Goal: Ask a question: Seek information or help from site administrators or community

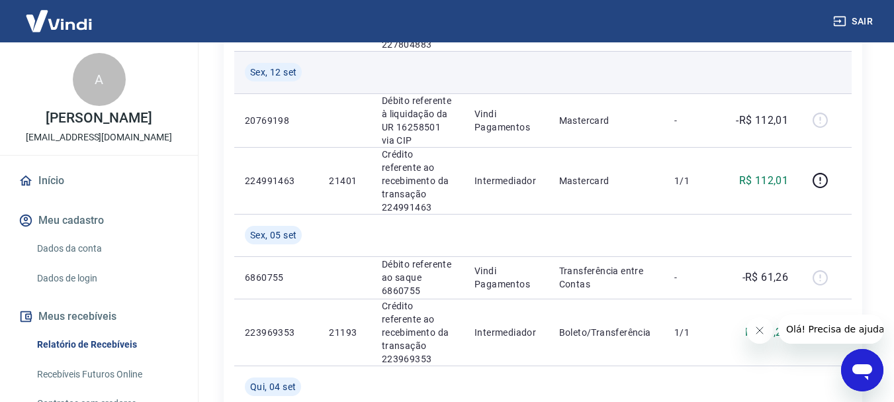
scroll to position [331, 0]
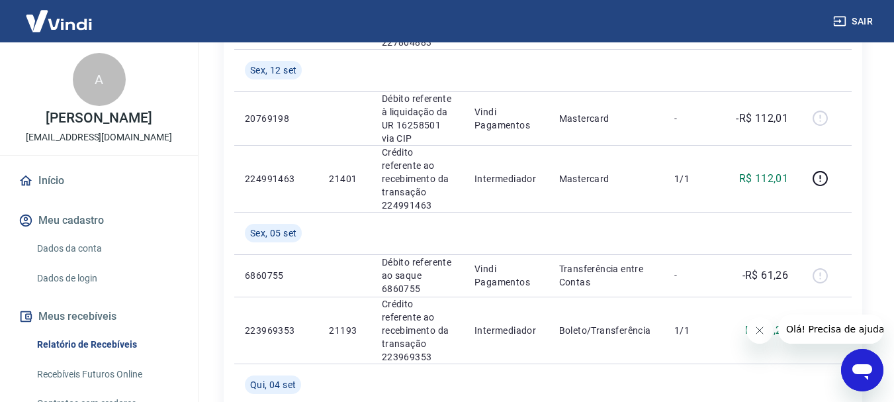
click at [861, 361] on icon "Abrir janela de mensagens" at bounding box center [862, 370] width 24 height 24
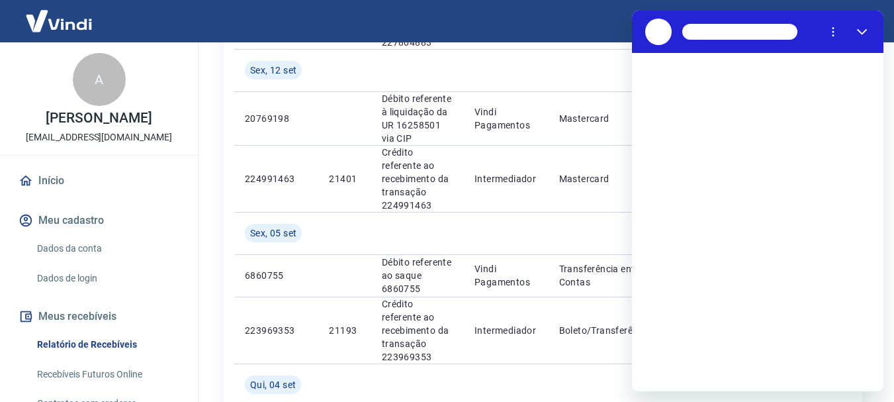
scroll to position [0, 0]
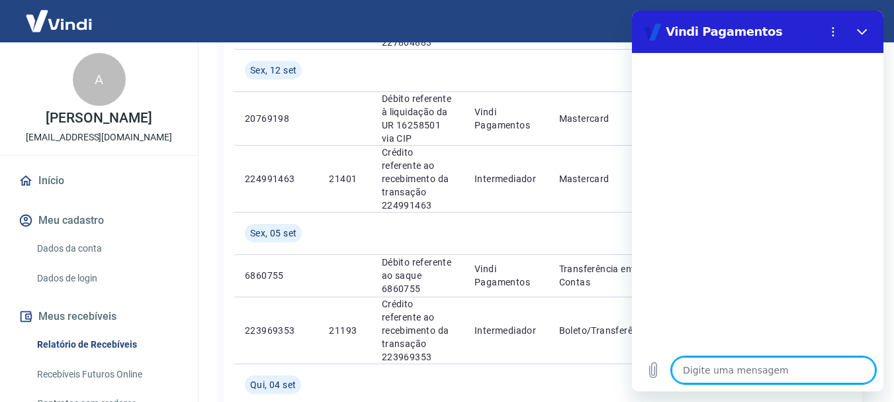
type textarea "o"
type textarea "x"
type textarea "oL"
type textarea "x"
type textarea "oLÁ"
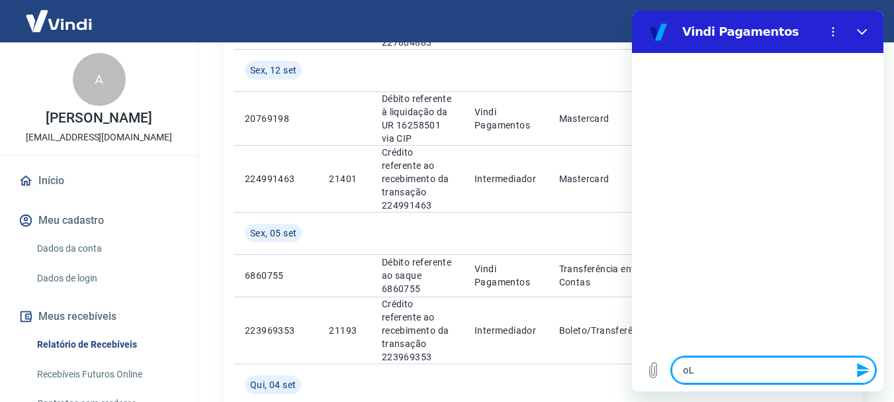
type textarea "x"
type textarea "oL"
type textarea "x"
type textarea "o"
type textarea "x"
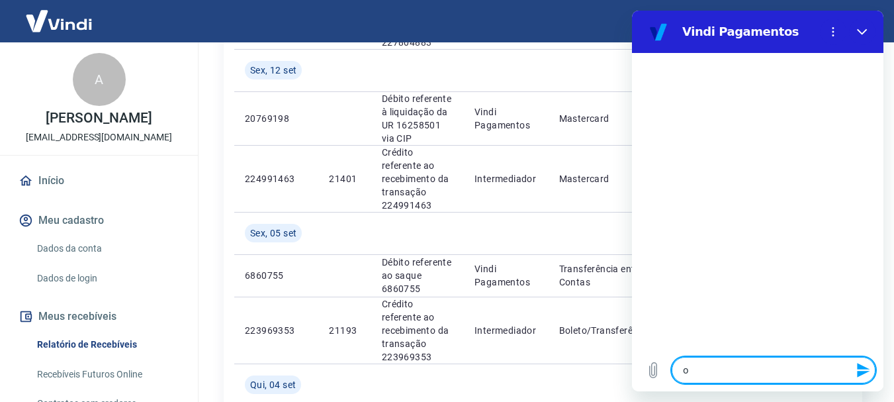
type textarea "x"
type textarea "O"
type textarea "x"
type textarea "OL"
type textarea "x"
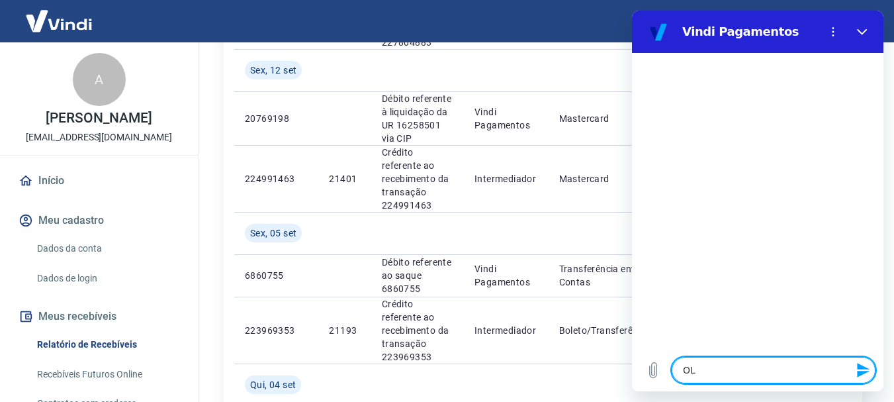
type textarea "OLá"
type textarea "x"
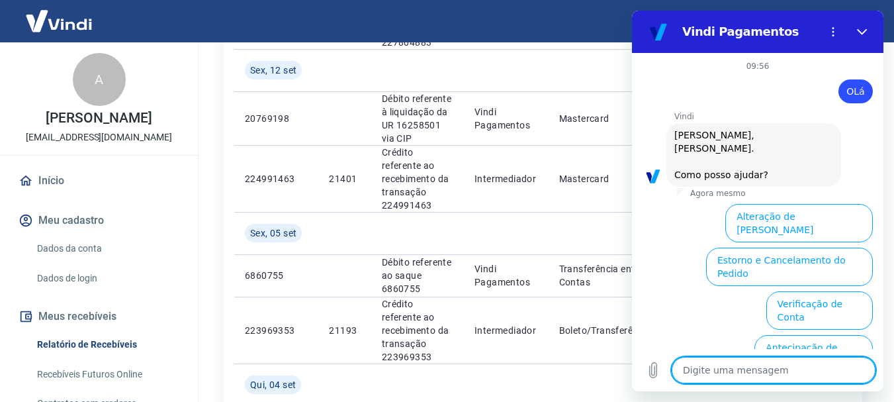
scroll to position [114, 0]
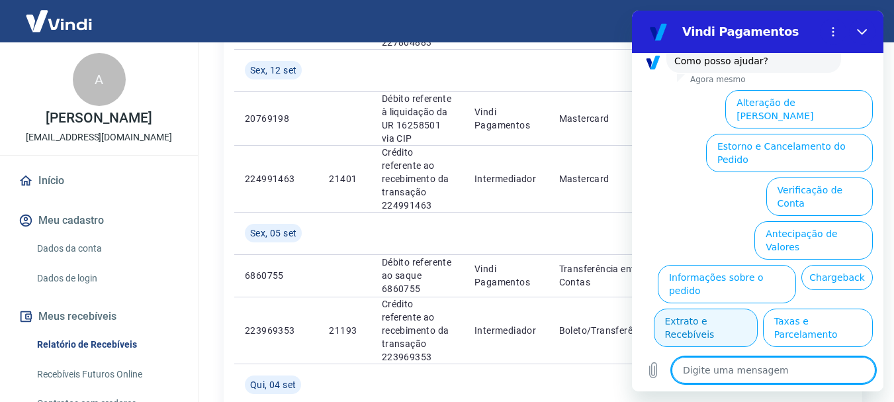
click at [758, 308] on button "Extrato e Recebíveis" at bounding box center [706, 327] width 104 height 38
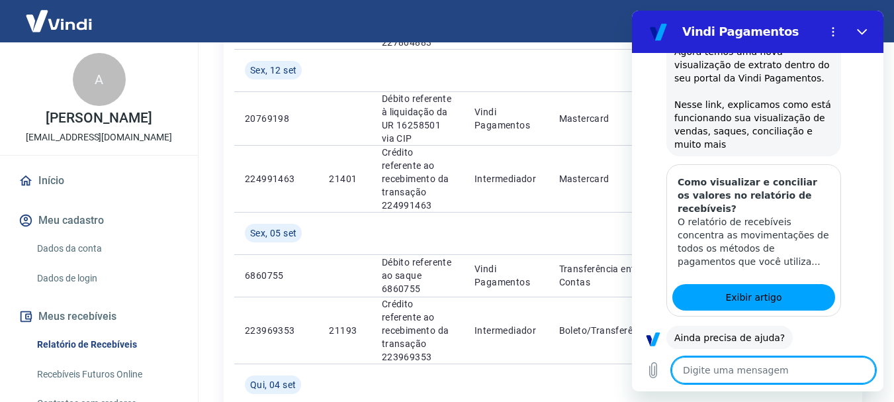
scroll to position [232, 0]
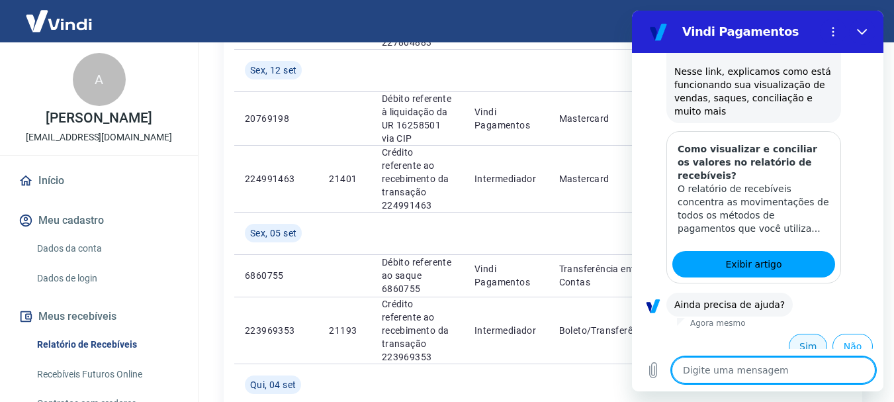
click at [792, 333] on button "Sim" at bounding box center [808, 345] width 38 height 25
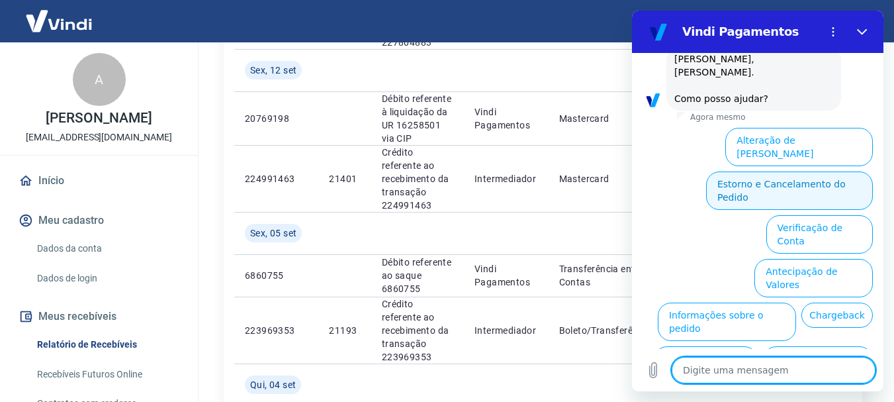
scroll to position [577, 0]
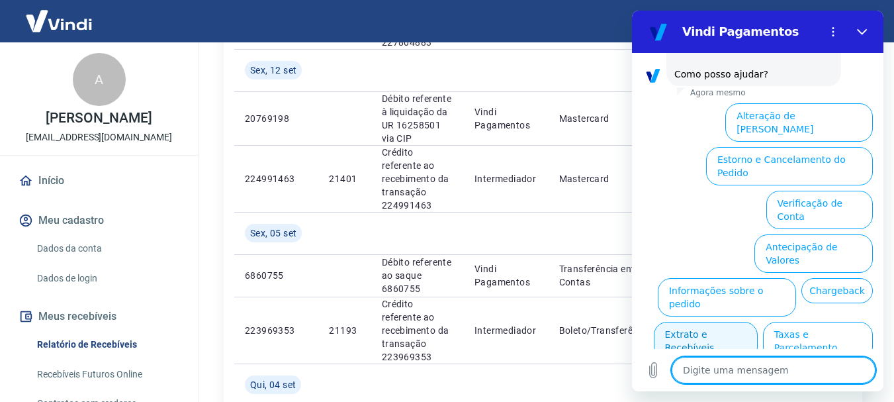
click at [758, 322] on button "Extrato e Recebíveis" at bounding box center [706, 341] width 104 height 38
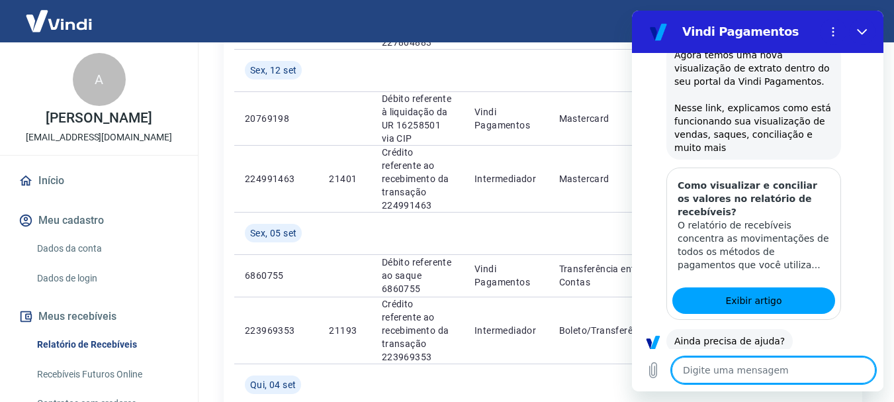
scroll to position [695, 0]
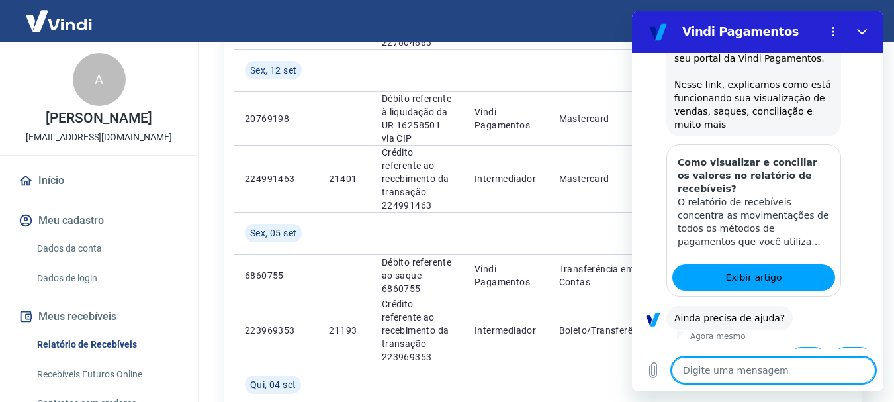
click at [789, 347] on button "Sim" at bounding box center [808, 359] width 38 height 25
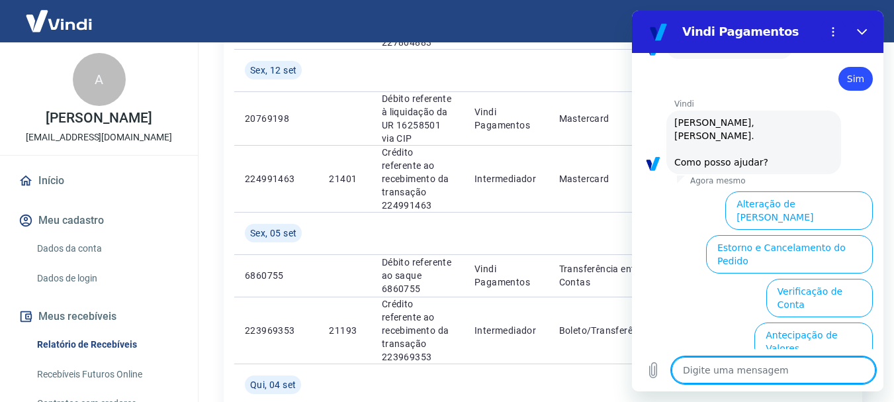
scroll to position [1040, 0]
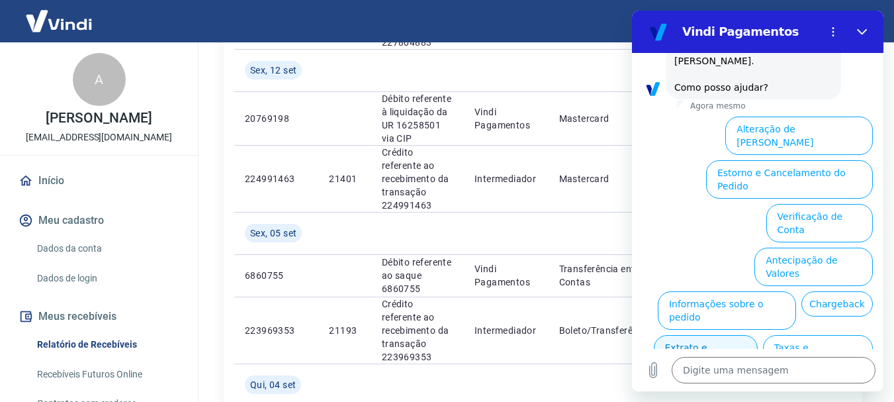
click at [758, 335] on button "Extrato e Recebíveis" at bounding box center [706, 354] width 104 height 38
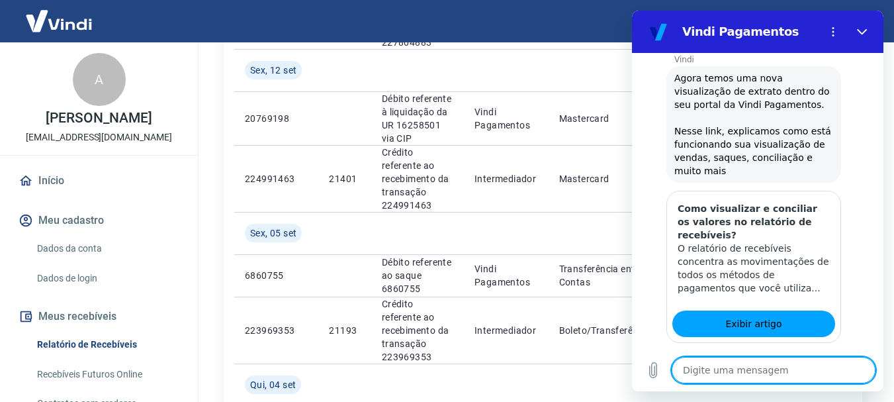
scroll to position [1158, 0]
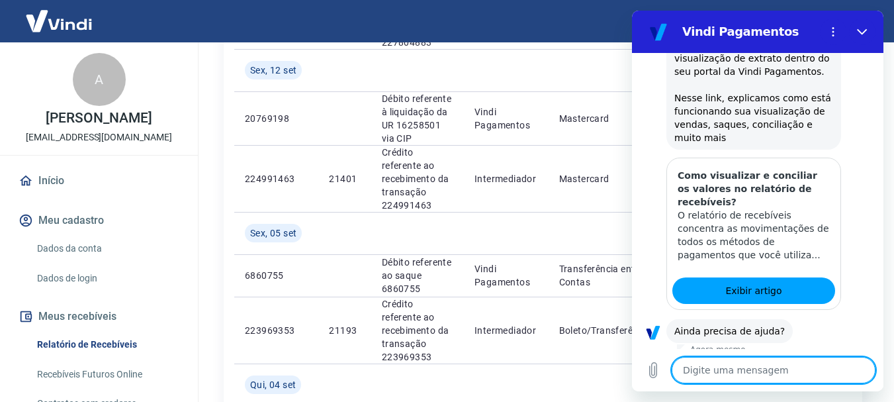
click at [789, 360] on button "Sim" at bounding box center [808, 372] width 38 height 25
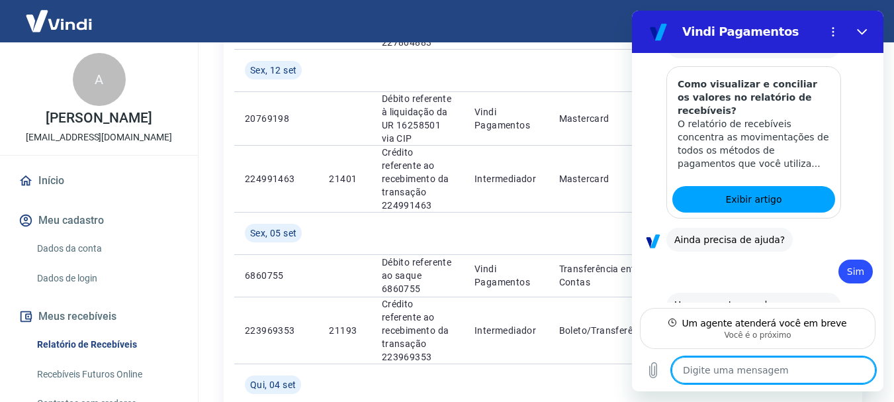
scroll to position [1252, 0]
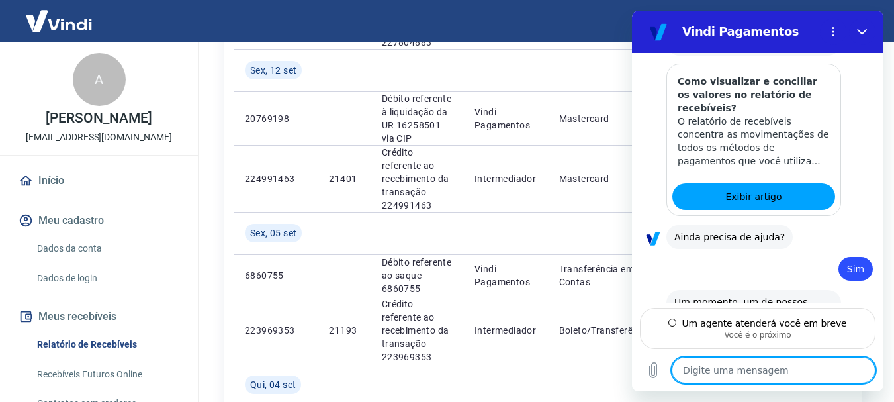
type textarea "x"
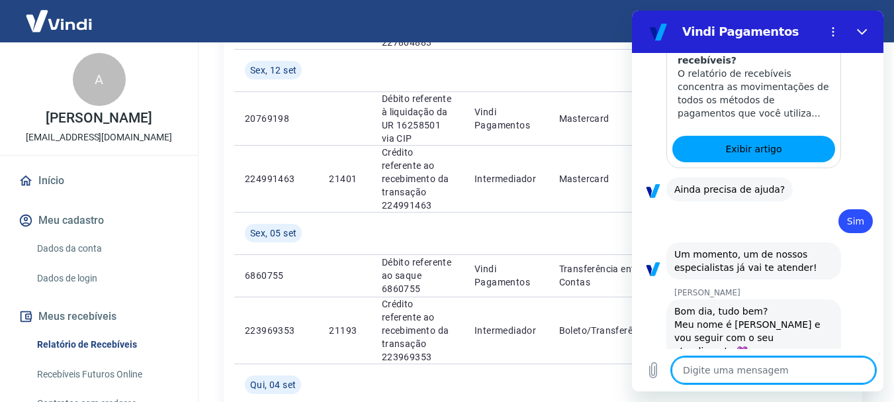
scroll to position [1302, 0]
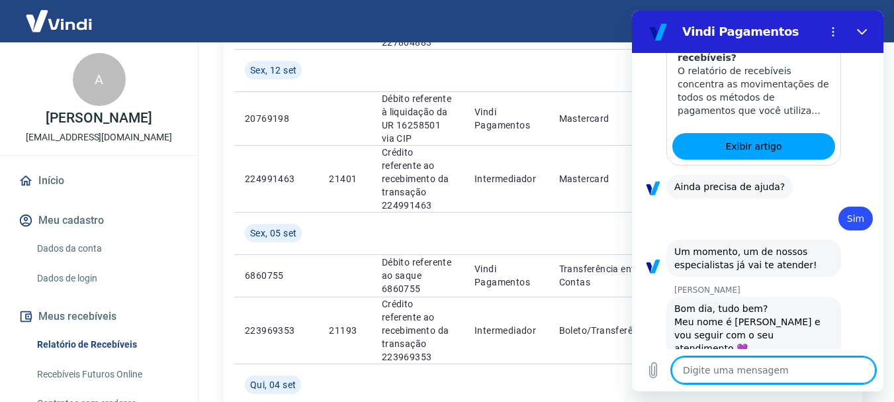
click at [750, 373] on textarea at bounding box center [774, 370] width 204 height 26
type textarea "B"
type textarea "x"
type textarea "Bo"
type textarea "x"
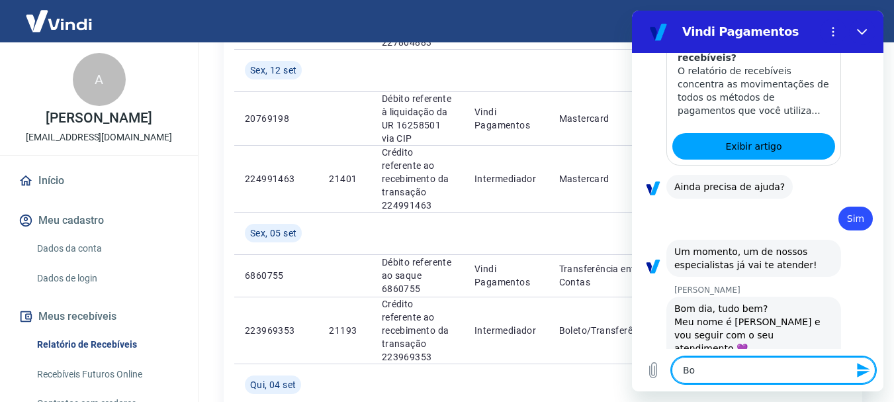
type textarea "Bom"
type textarea "x"
type textarea "Bom"
type textarea "x"
type textarea "Bom d"
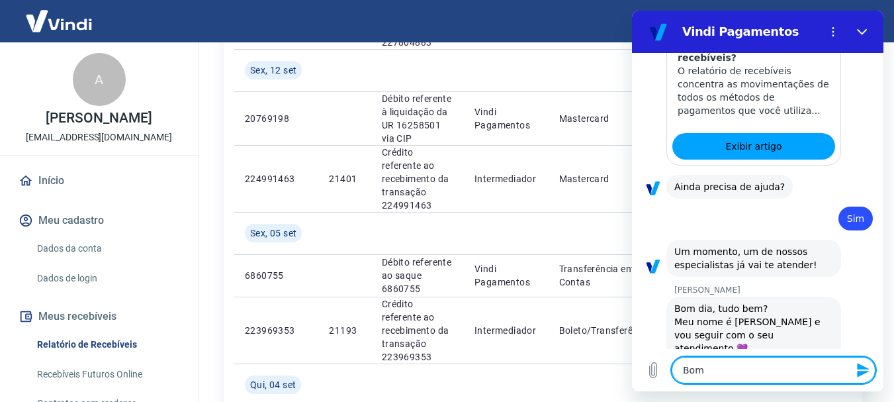
type textarea "x"
type textarea "Bom di"
type textarea "x"
type textarea "Bom dia"
type textarea "x"
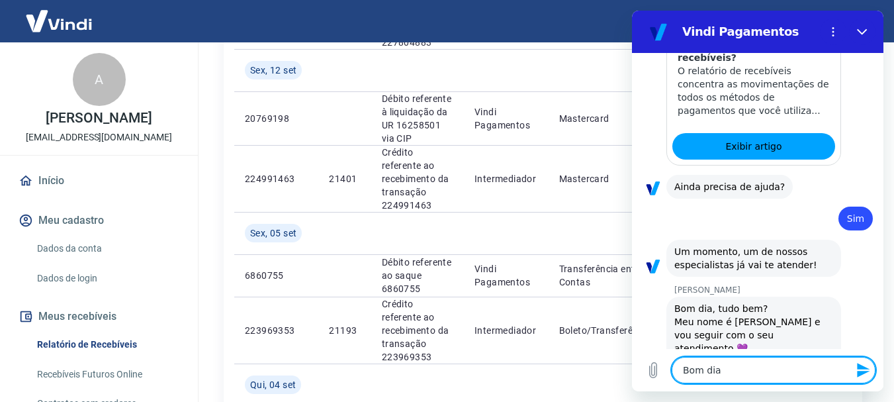
type textarea "Bom dia"
type textarea "x"
type textarea "Bom dia V"
type textarea "x"
type textarea "Bom dia Vi"
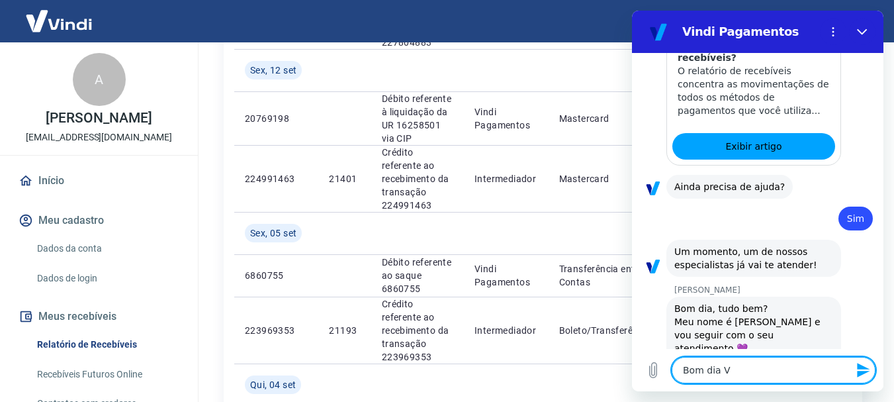
type textarea "x"
type textarea "Bom dia Viv"
type textarea "x"
type textarea "Bom dia Vivi"
type textarea "x"
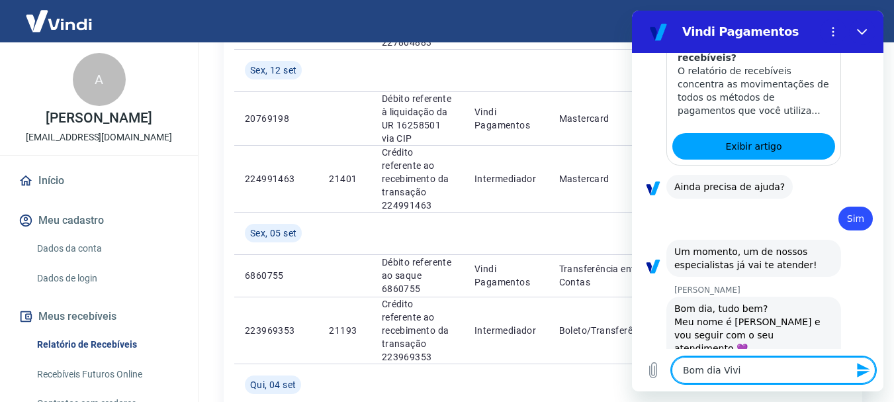
type textarea "Bom dia Vivia"
type textarea "x"
type textarea "Bom dia [PERSON_NAME]"
type textarea "x"
type textarea "Bom dia [PERSON_NAME]"
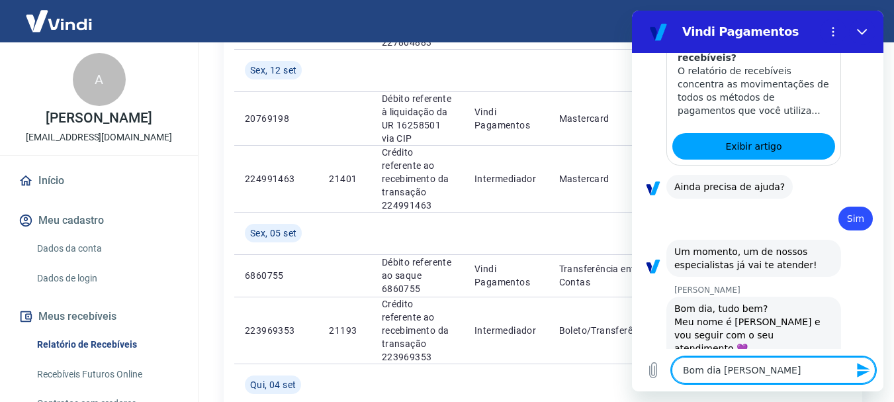
type textarea "x"
type textarea "Bom dia [PERSON_NAME],"
type textarea "x"
type textarea "Bom dia [PERSON_NAME],"
type textarea "x"
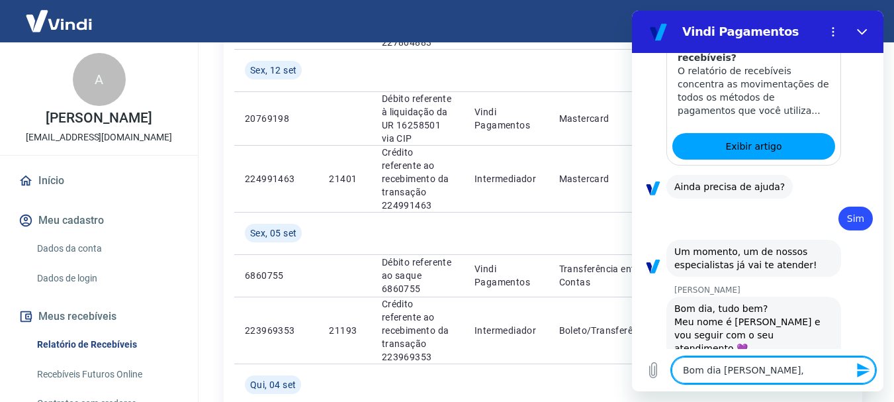
type textarea "Bom dia [PERSON_NAME],"
type textarea "x"
type textarea "Bom dia [PERSON_NAME]"
type textarea "x"
type textarea "Bom dia [PERSON_NAME]!"
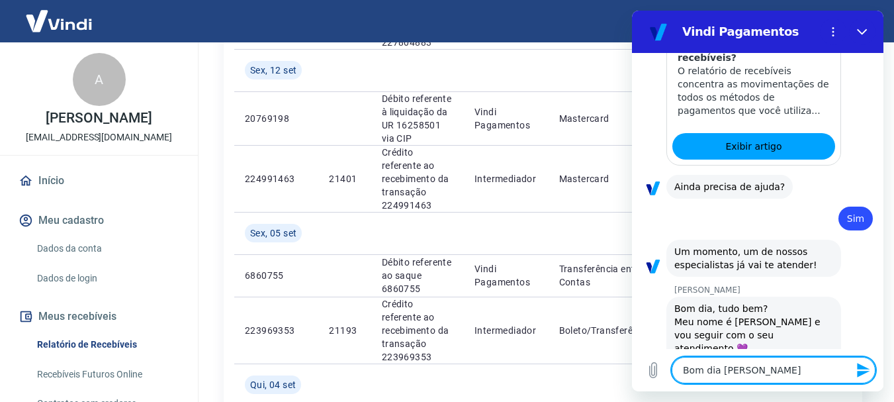
type textarea "x"
type textarea "Bom dia [PERSON_NAME]!"
type textarea "x"
type textarea "Bom dia [PERSON_NAME]! A"
type textarea "x"
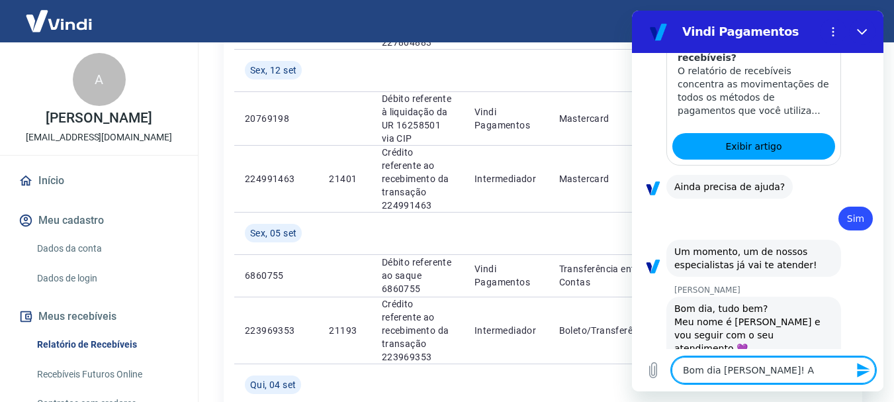
type textarea "Bom dia [PERSON_NAME]! Aq"
type textarea "x"
type textarea "Bom dia [PERSON_NAME]! Aqu"
type textarea "x"
type textarea "Bom dia [PERSON_NAME]! Aqui"
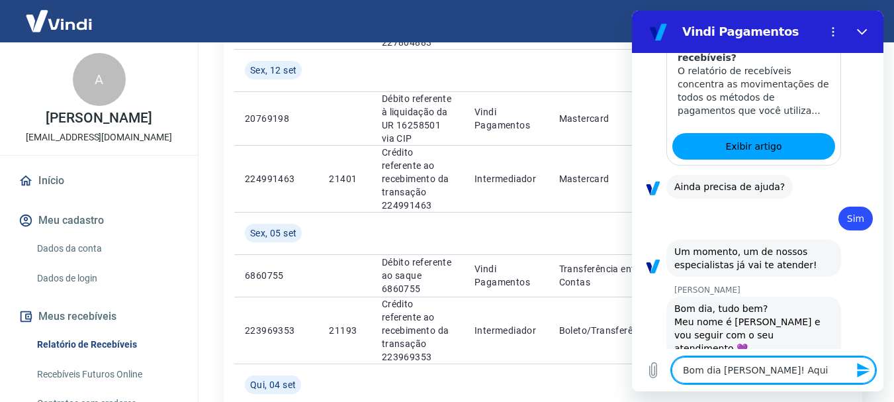
type textarea "x"
type textarea "Bom dia [PERSON_NAME]! Aqui"
type textarea "x"
type textarea "Bom dia [PERSON_NAME]! Aqui é"
type textarea "x"
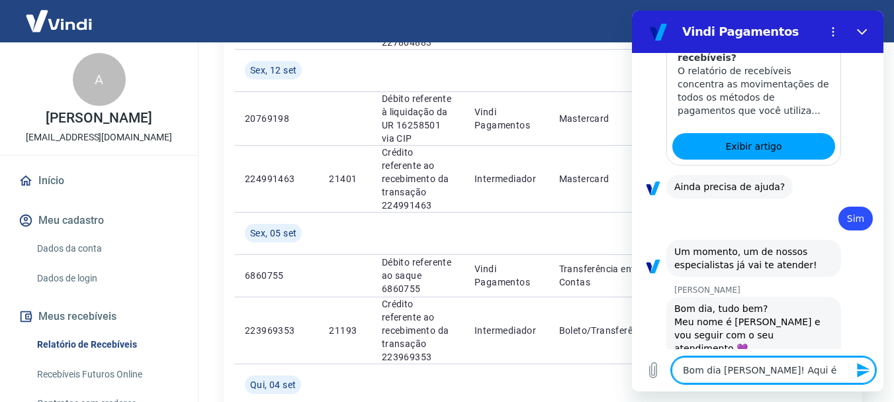
type textarea "Bom dia [PERSON_NAME]! Aqui é"
type textarea "x"
type textarea "Bom dia [PERSON_NAME]! Aqui é a"
type textarea "x"
type textarea "Bom dia [PERSON_NAME]! Aqui é a"
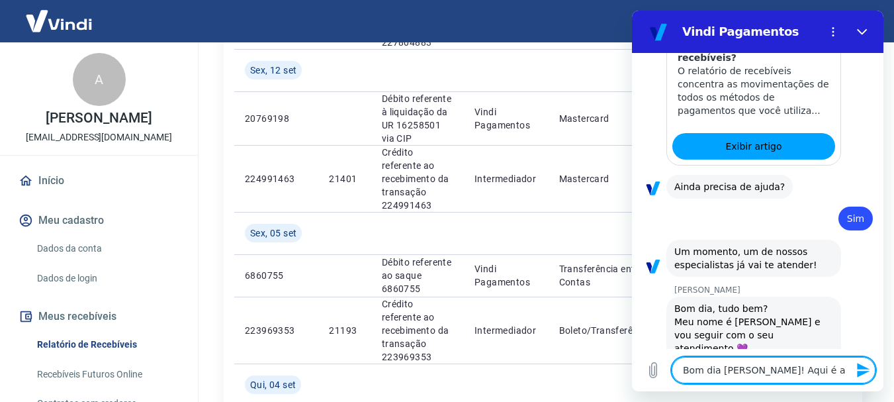
type textarea "x"
type textarea "Bom dia [PERSON_NAME]! Aqui é a A"
type textarea "x"
type textarea "Bom dia [PERSON_NAME]! Aqui é a Al"
type textarea "x"
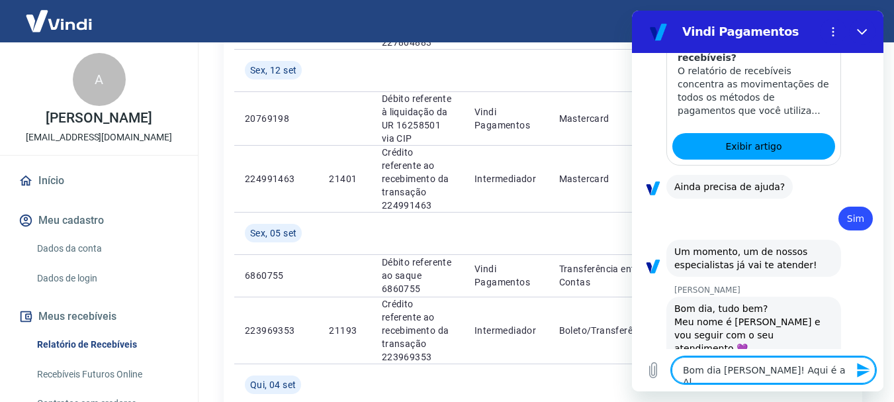
type textarea "Bom dia [PERSON_NAME]! Aqui é a Ali"
type textarea "x"
type textarea "Bom dia [PERSON_NAME]! Aqui é a Alib"
type textarea "x"
type textarea "Bom dia [PERSON_NAME]! Aqui é a Alibe"
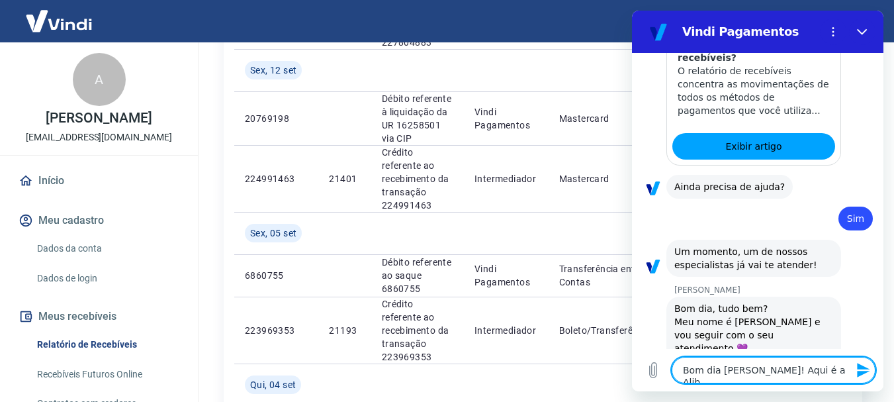
type textarea "x"
type textarea "Bom dia [PERSON_NAME]! Aqui é a Alib"
type textarea "x"
type textarea "Bom dia [PERSON_NAME]! Aqui é a Ali"
type textarea "x"
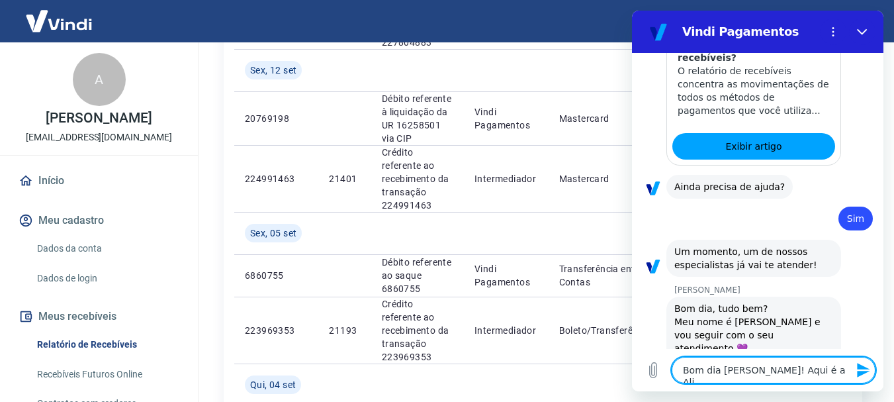
type textarea "Bom dia [PERSON_NAME]! Aqui é a Alin"
type textarea "x"
type textarea "Bom dia [PERSON_NAME]! Aqui é a Aline"
type textarea "x"
type textarea "Bom dia [PERSON_NAME]! Aqui é a Aline"
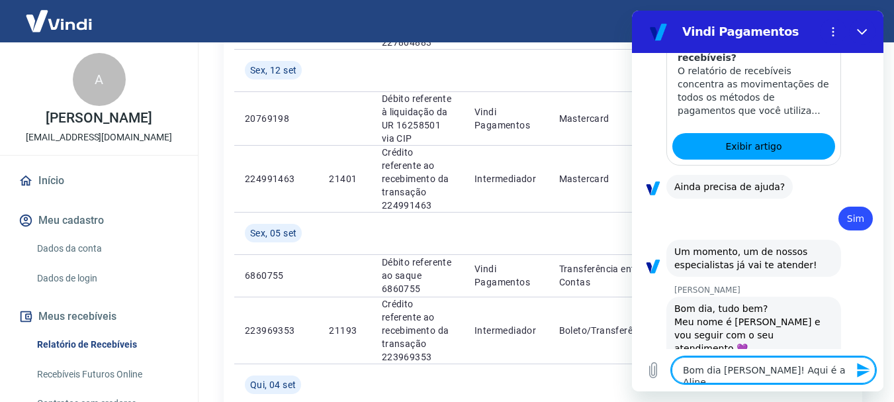
type textarea "x"
type textarea "Bom dia [PERSON_NAME]! Aqui é a Aline T"
type textarea "x"
type textarea "Bom dia [PERSON_NAME]! Aqui é a Aline Tb"
type textarea "x"
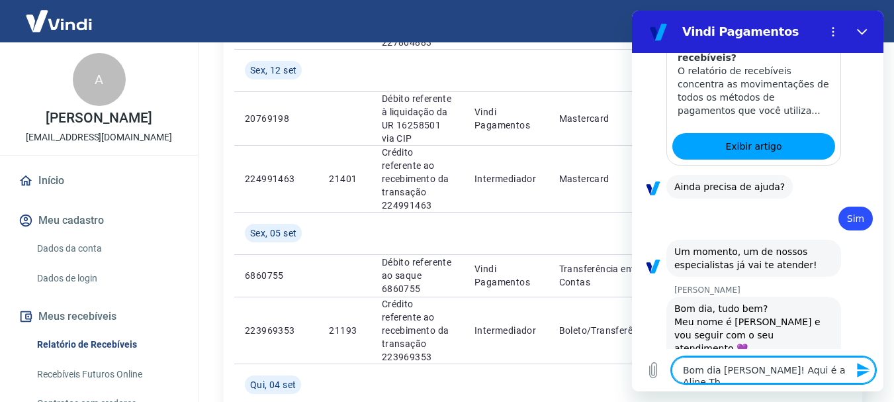
type textarea "Bom dia [PERSON_NAME]! Aqui é a Aline Tba"
type textarea "x"
type textarea "Bom dia [PERSON_NAME]! Aqui é a [PERSON_NAME]"
type textarea "x"
type textarea "Bom dia [PERSON_NAME]! Aqui é a [PERSON_NAME]"
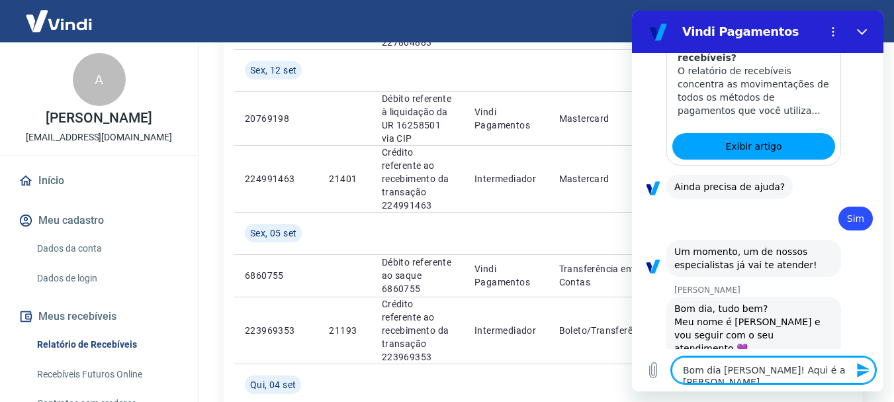
type textarea "x"
type textarea "Bom dia [PERSON_NAME]! Aqui é a [PERSON_NAME]"
type textarea "x"
type textarea "Bom dia [PERSON_NAME]! Aqui é a [PERSON_NAME]"
type textarea "x"
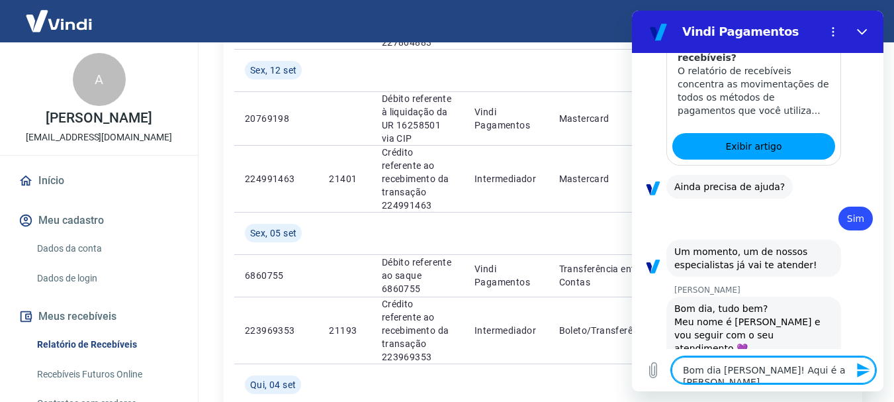
type textarea "Bom dia [PERSON_NAME]! Aqui é a [PERSON_NAME]"
type textarea "x"
type textarea "Bom dia [PERSON_NAME]! Aqui é a Aline Tba"
type textarea "x"
type textarea "Bom dia [PERSON_NAME]! Aqui é a Aline Tb"
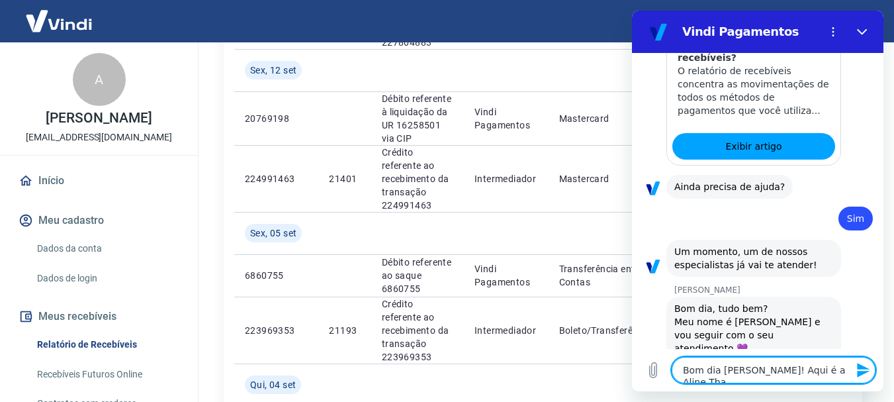
type textarea "x"
type textarea "Bom dia [PERSON_NAME]! Aqui é a Aline T"
type textarea "x"
type textarea "Bom dia [PERSON_NAME]! Aqui é a Aline Ta"
type textarea "x"
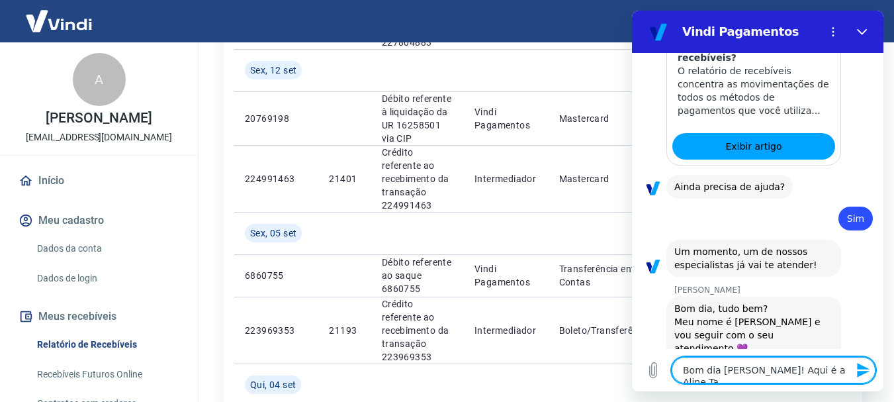
type textarea "Bom dia [PERSON_NAME]! Aqui é a Aline Tab"
type textarea "x"
type textarea "Bom dia [PERSON_NAME]! Aqui é a Aline Taba"
type textarea "x"
type textarea "Bom dia [PERSON_NAME]! Aqui é a [PERSON_NAME]"
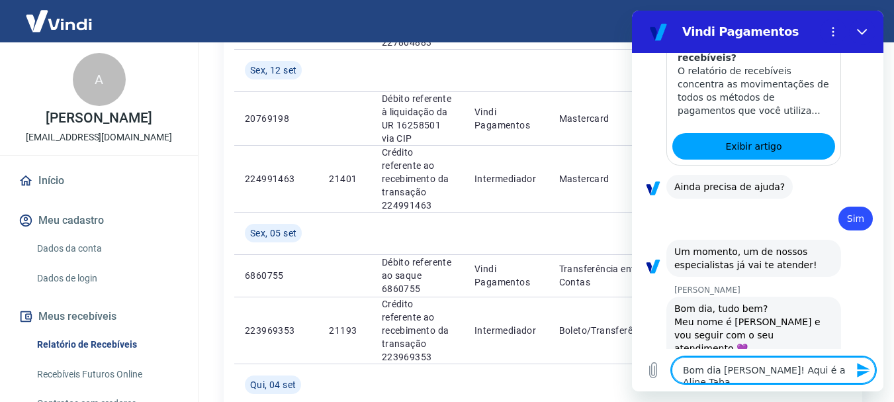
type textarea "x"
type textarea "Bom dia [PERSON_NAME]! Aqui é a [PERSON_NAME]"
type textarea "x"
type textarea "Bom dia [PERSON_NAME]! Aqui é a [PERSON_NAME]"
type textarea "x"
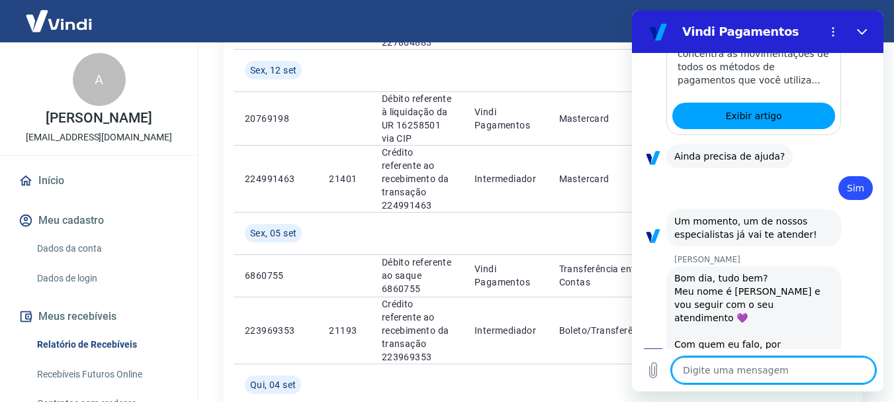
type textarea "x"
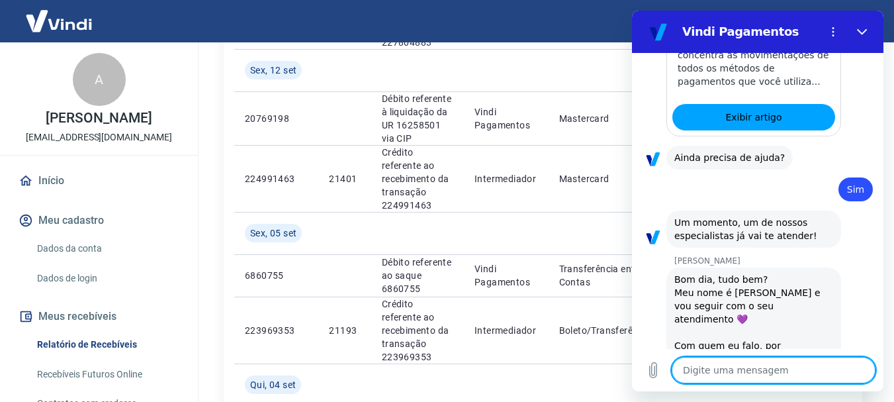
scroll to position [1334, 0]
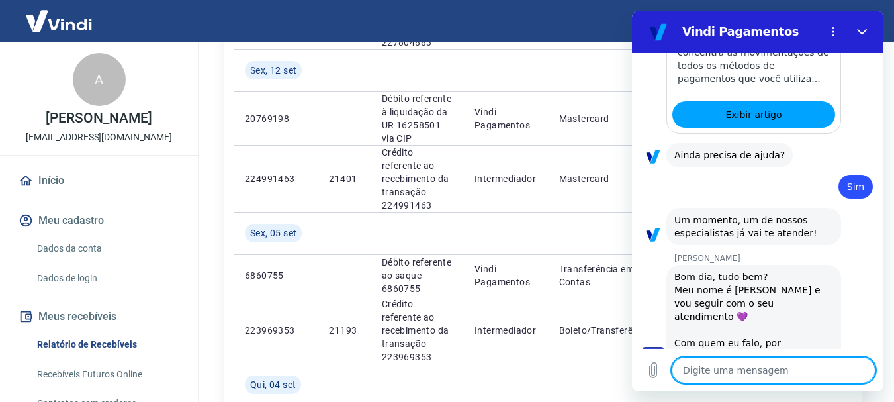
type textarea "V"
type textarea "x"
type textarea "Vi"
type textarea "x"
type textarea "Viv"
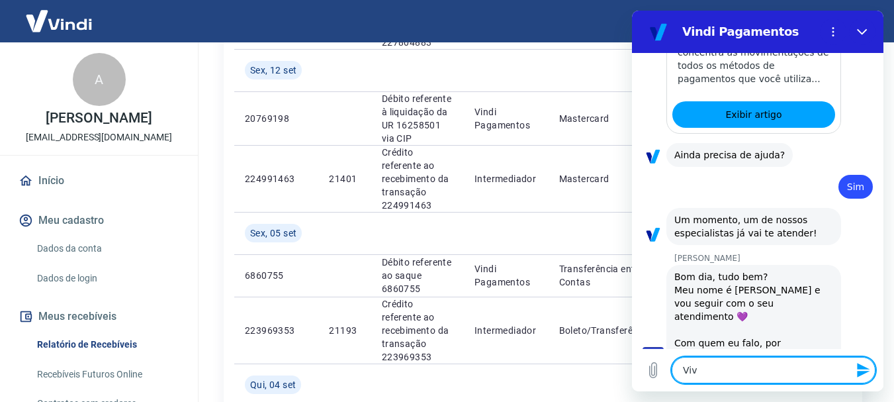
type textarea "x"
type textarea "Vivi"
type textarea "x"
type textarea "Vivia"
type textarea "x"
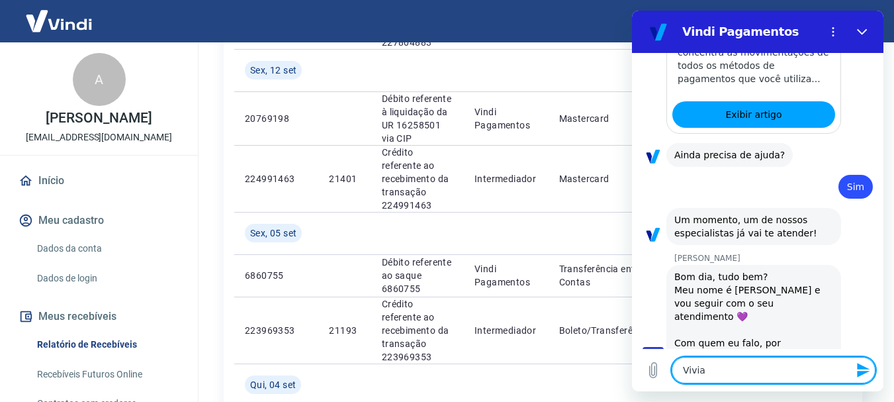
type textarea "[PERSON_NAME]"
type textarea "x"
type textarea "Viviane"
type textarea "x"
type textarea "[PERSON_NAME]"
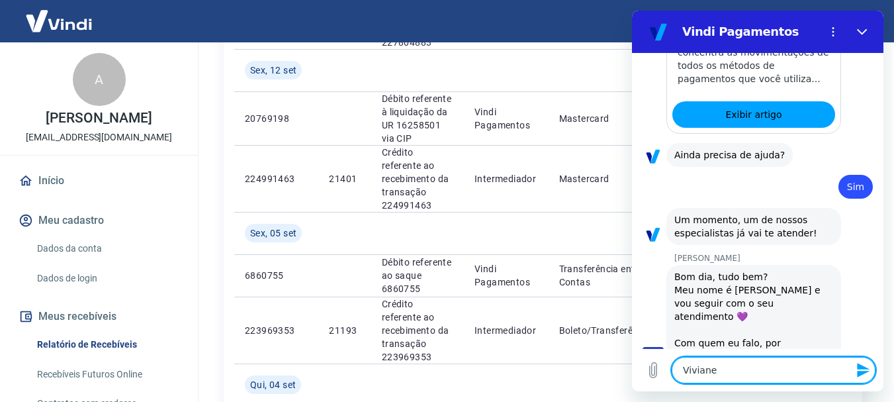
type textarea "x"
type textarea "Vivia"
type textarea "x"
type textarea "Vivi"
type textarea "x"
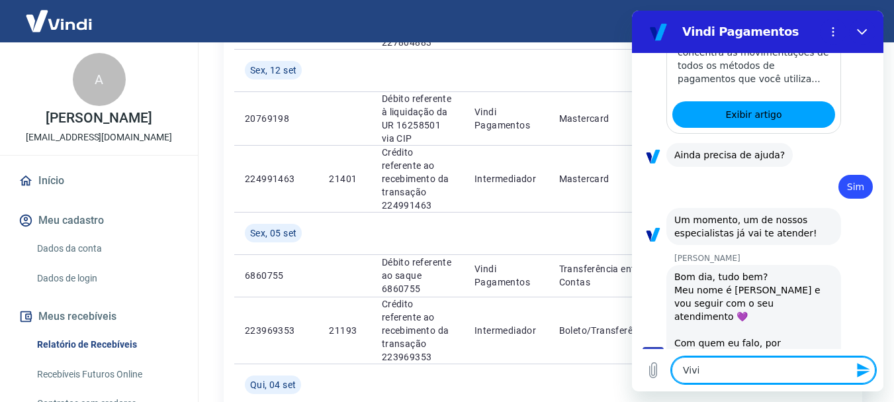
type textarea "Viv"
type textarea "x"
type textarea "Vi"
type textarea "x"
type textarea "V"
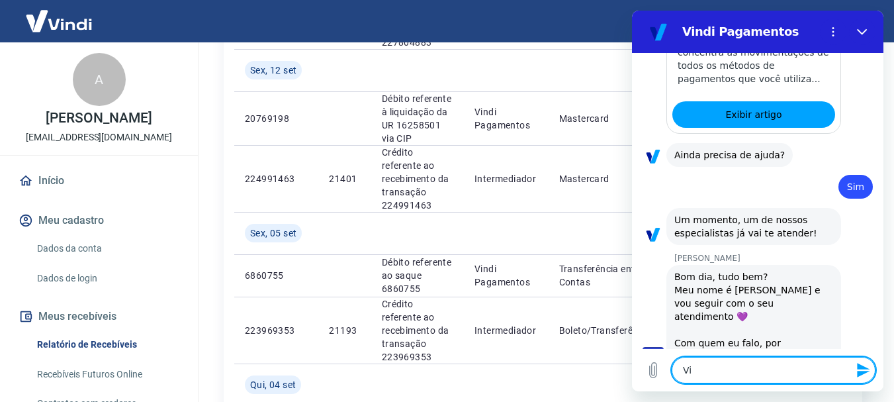
type textarea "x"
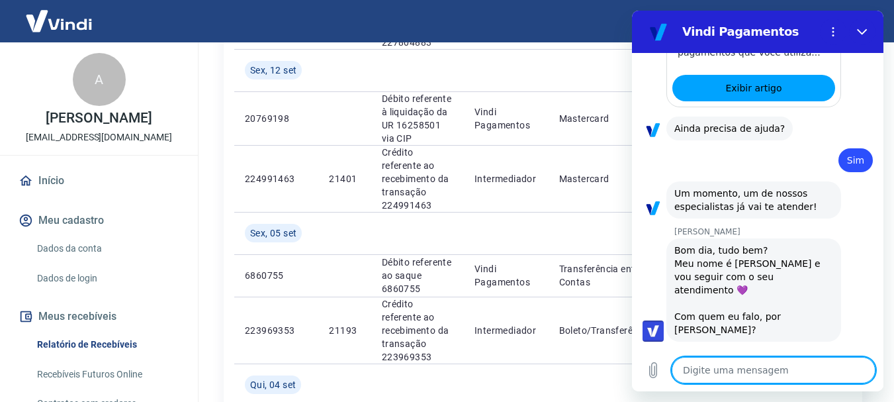
scroll to position [1359, 0]
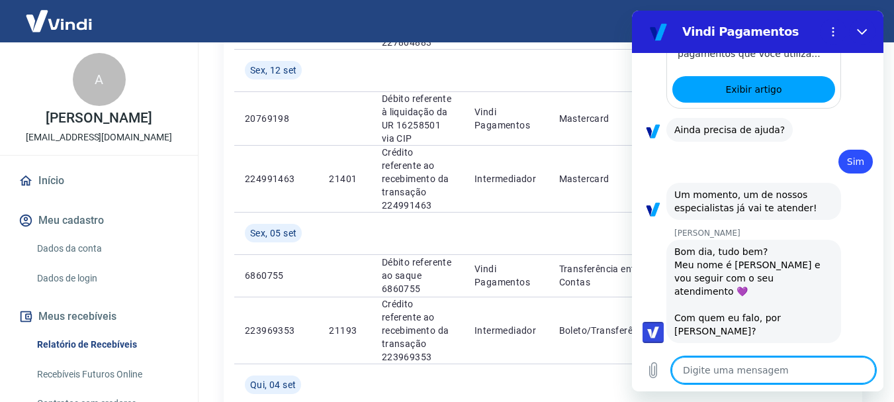
type textarea "x"
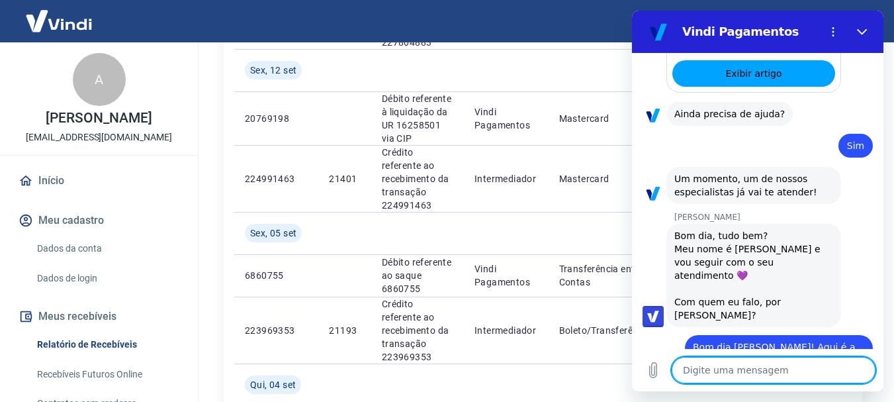
scroll to position [1378, 0]
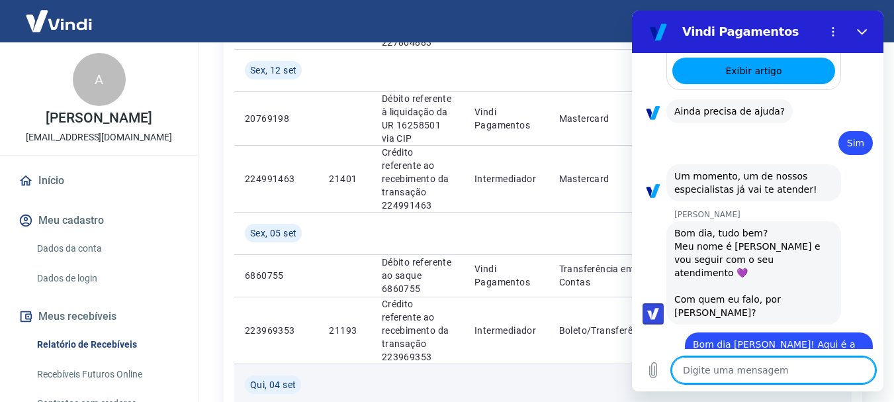
type textarea "e"
type textarea "x"
type textarea "eu"
type textarea "x"
type textarea "eu"
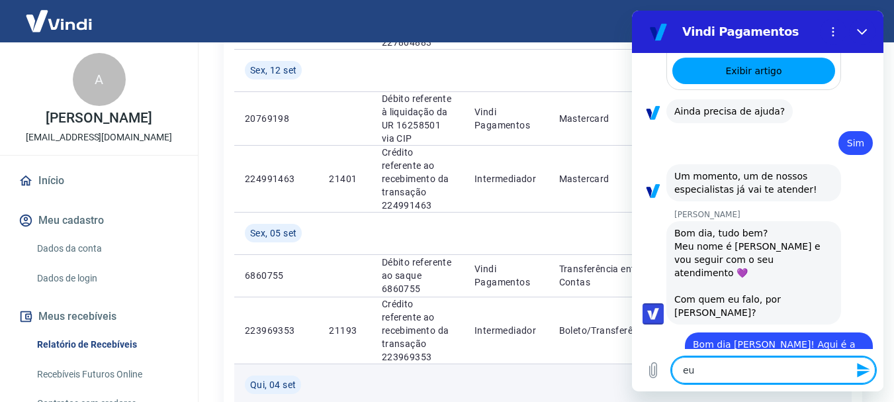
type textarea "x"
type textarea "eu e"
type textarea "x"
type textarea "eu es"
type textarea "x"
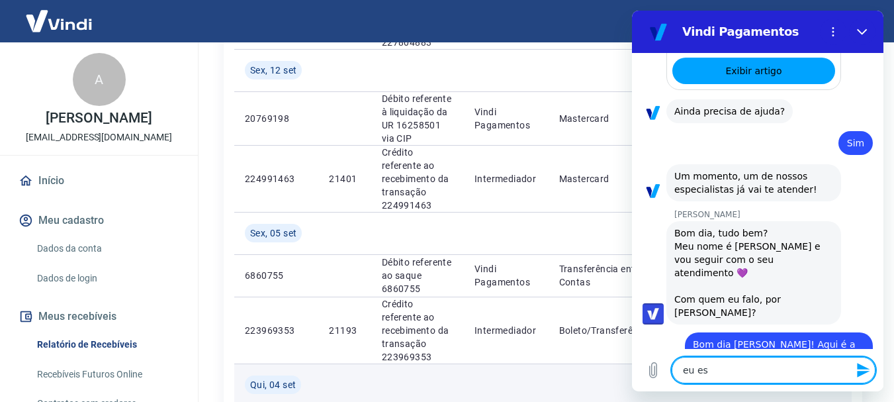
type textarea "eu est"
type textarea "x"
type textarea "eu esto"
type textarea "x"
type textarea "eu estou"
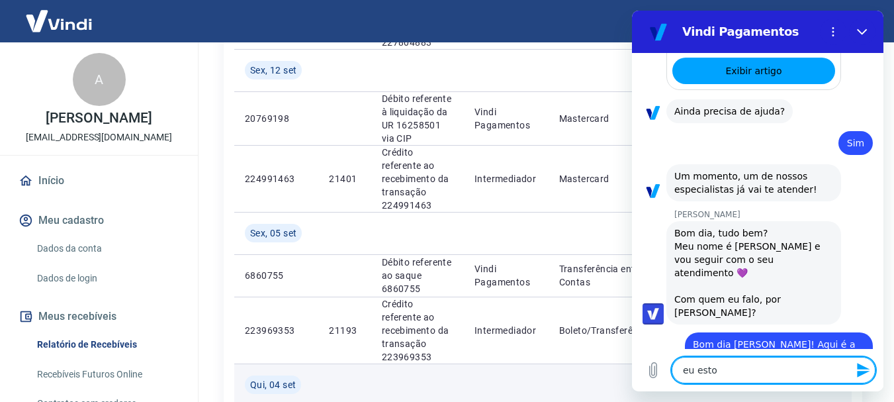
type textarea "x"
type textarea "eu estou"
type textarea "x"
type textarea "eu estou c"
type textarea "x"
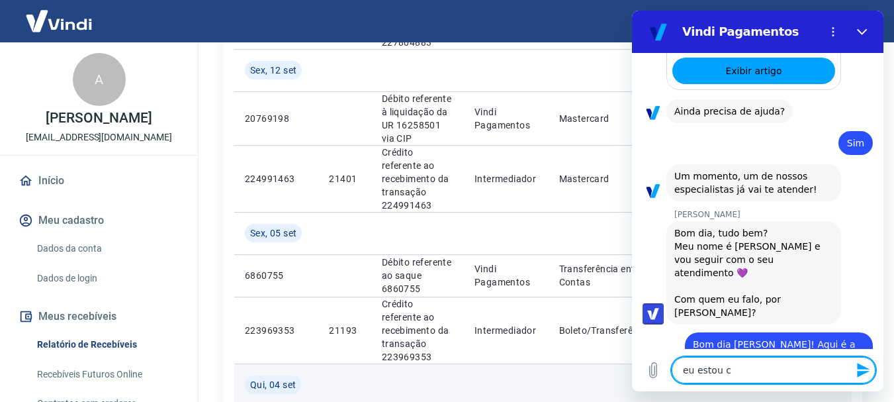
type textarea "eu estou co"
type textarea "x"
type textarea "eu estou com"
type textarea "x"
type textarea "eu estou com"
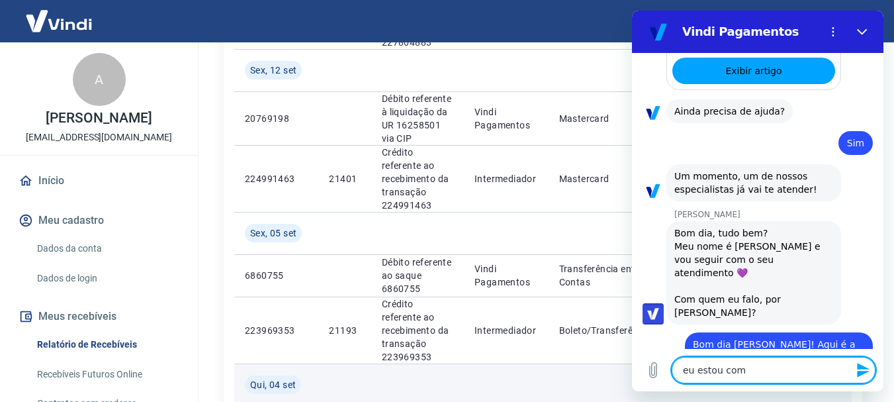
type textarea "x"
type textarea "eu estou com v"
type textarea "x"
type textarea "eu estou com va"
type textarea "x"
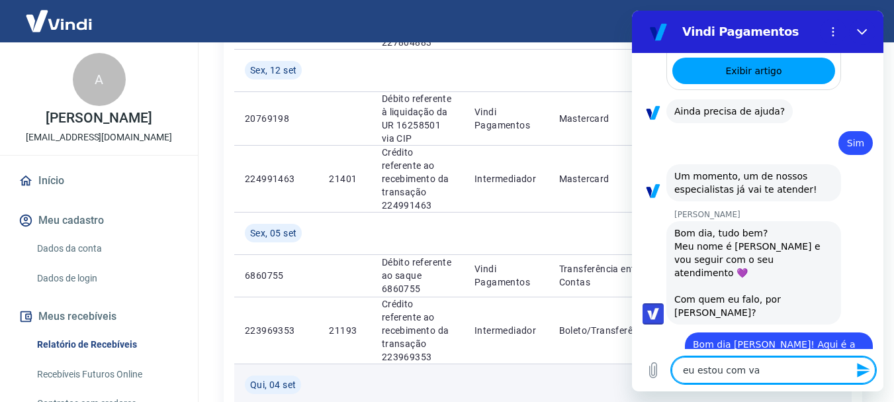
type textarea "eu estou com var"
type textarea "x"
type textarea "eu estou com vari"
type textarea "x"
type textarea "eu estou com vario"
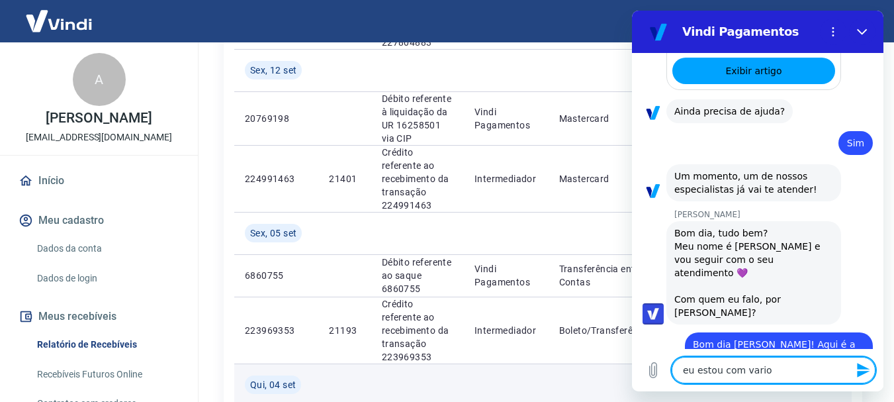
type textarea "x"
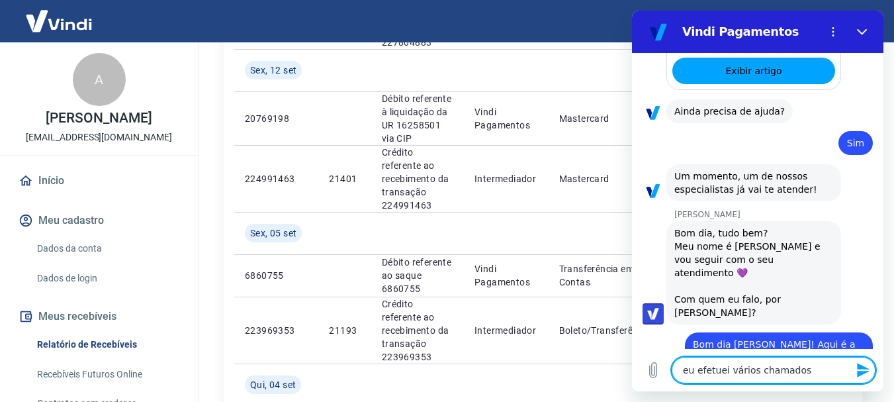
click at [800, 382] on div "Digite uma mensagem eu efetuei vários chamados x" at bounding box center [757, 370] width 251 height 42
click at [809, 367] on textarea "eu efetuei vários chamados" at bounding box center [774, 370] width 204 height 26
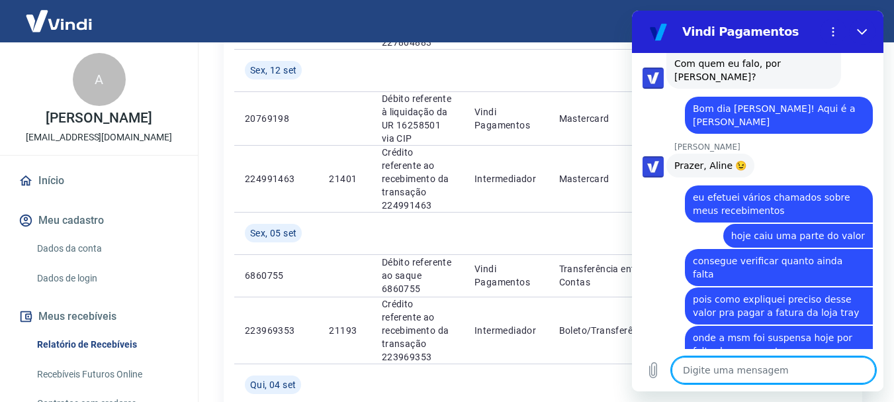
scroll to position [1724, 0]
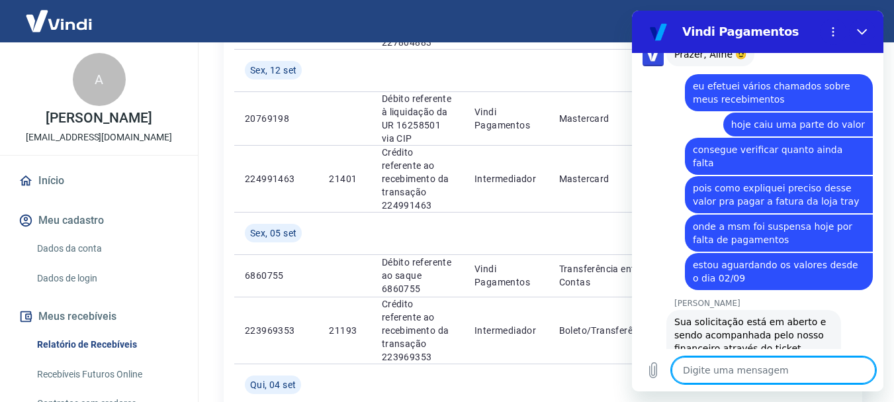
click at [732, 358] on textarea at bounding box center [774, 370] width 204 height 26
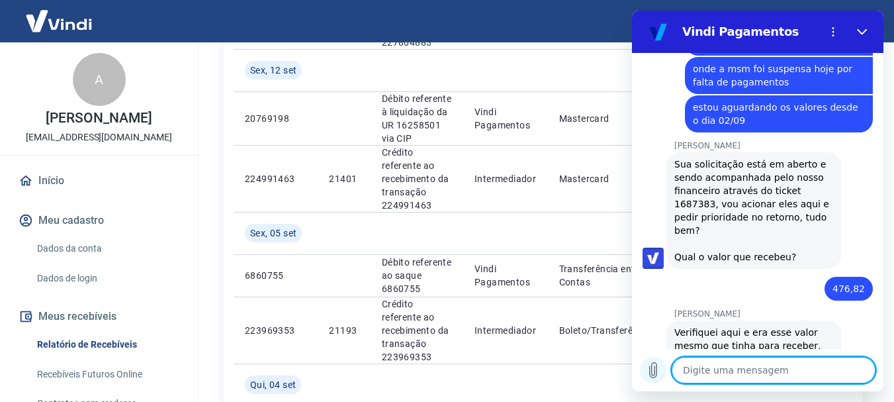
scroll to position [1884, 0]
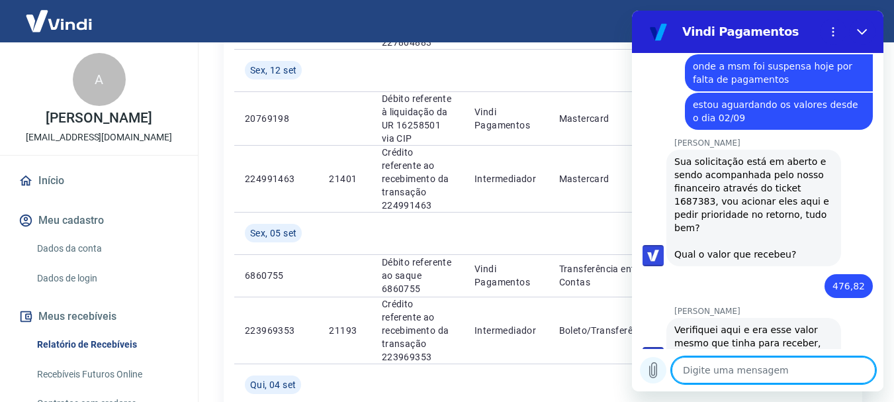
click at [648, 374] on icon "Carregar arquivo" at bounding box center [653, 370] width 16 height 16
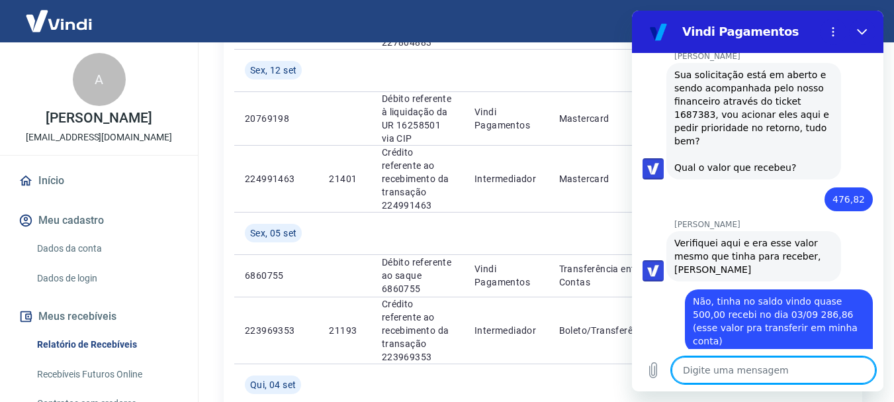
scroll to position [2006, 0]
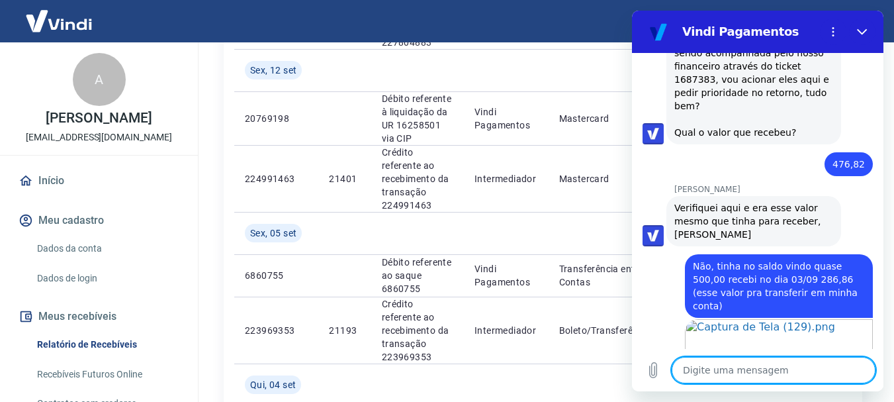
click at [769, 370] on textarea at bounding box center [774, 370] width 204 height 26
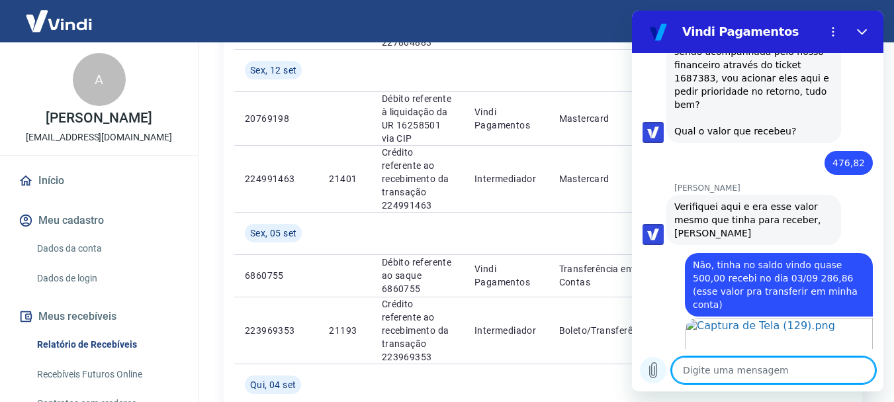
click at [657, 369] on icon "Carregar arquivo" at bounding box center [653, 370] width 7 height 15
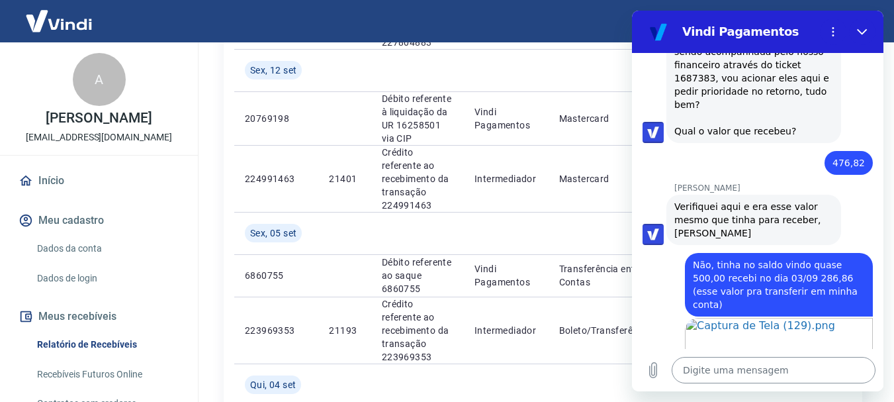
click at [769, 357] on textarea at bounding box center [774, 370] width 204 height 26
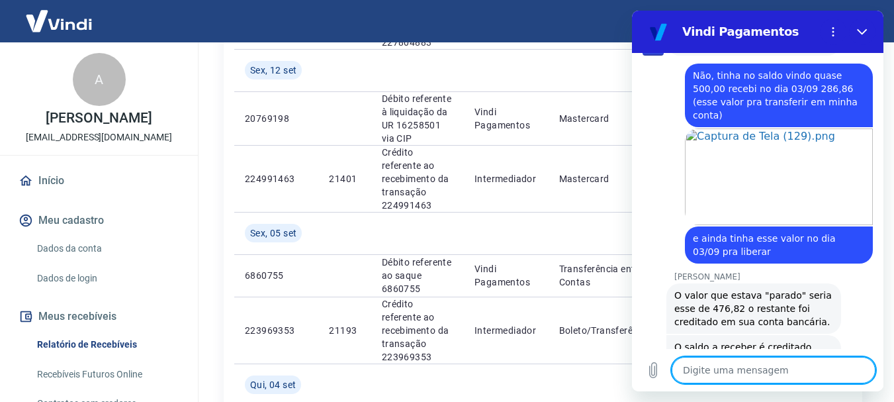
scroll to position [2199, 0]
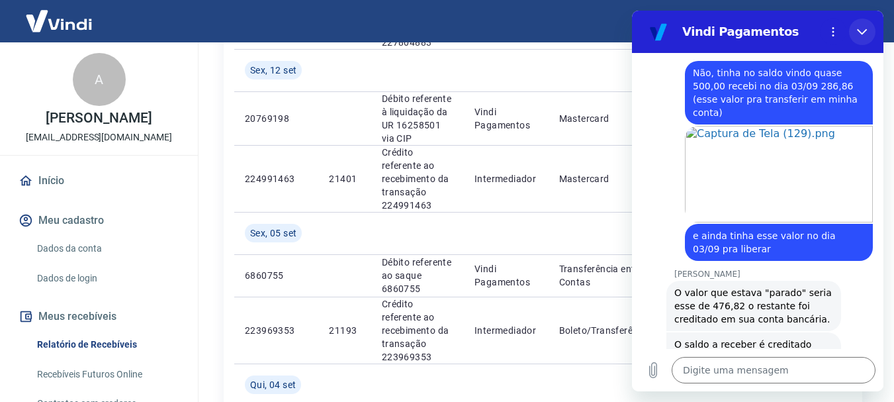
click at [869, 32] on button "Fechar" at bounding box center [862, 32] width 26 height 26
